Goal: Navigation & Orientation: Find specific page/section

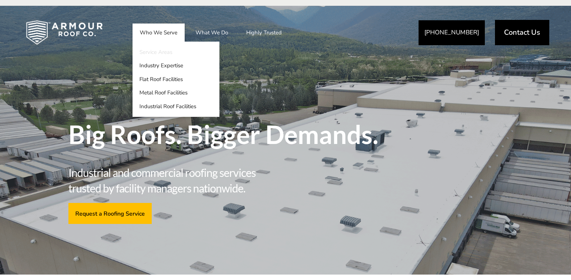
click at [160, 50] on link "Service Areas" at bounding box center [175, 52] width 87 height 14
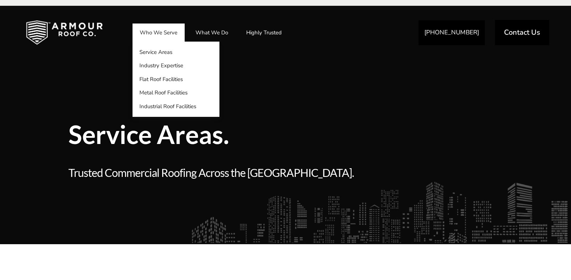
click at [160, 31] on link "Who We Serve" at bounding box center [158, 33] width 52 height 18
click at [156, 53] on link "Service Areas" at bounding box center [175, 52] width 87 height 14
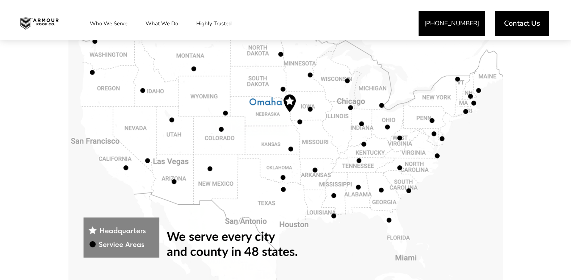
scroll to position [362, 0]
